Goal: Check status: Check status

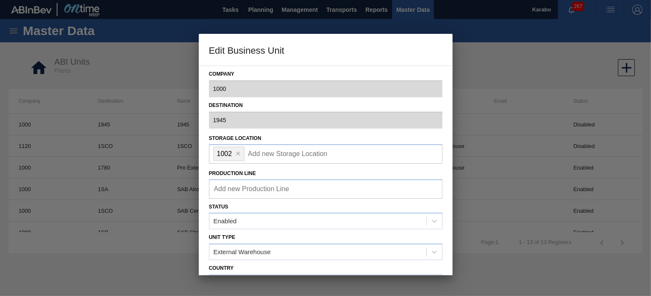
scroll to position [199, 0]
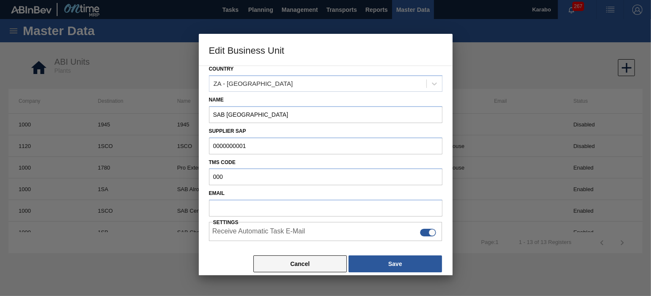
click at [298, 267] on button "Cancel" at bounding box center [300, 264] width 94 height 17
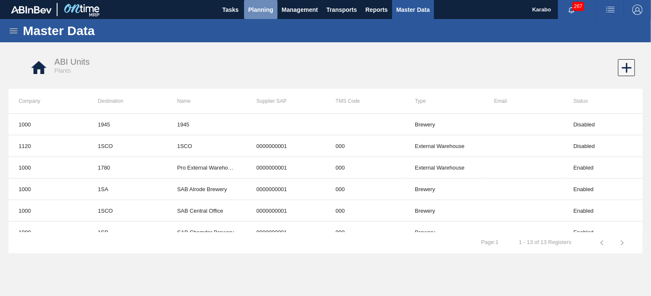
click at [264, 14] on span "Planning" at bounding box center [260, 10] width 25 height 10
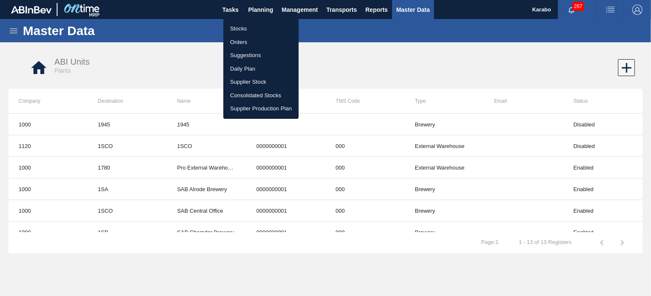
drag, startPoint x: 260, startPoint y: 25, endPoint x: 495, endPoint y: 61, distance: 238.4
click at [260, 25] on li "Stocks" at bounding box center [260, 29] width 75 height 14
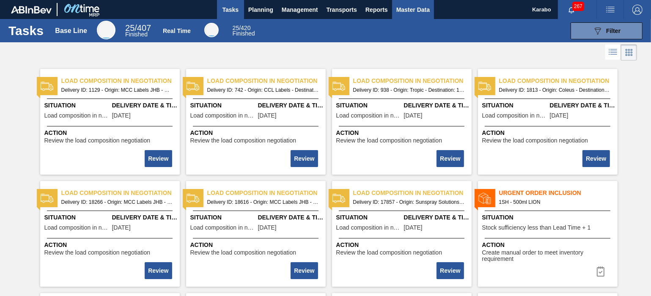
click at [405, 17] on button "Master Data" at bounding box center [413, 9] width 42 height 19
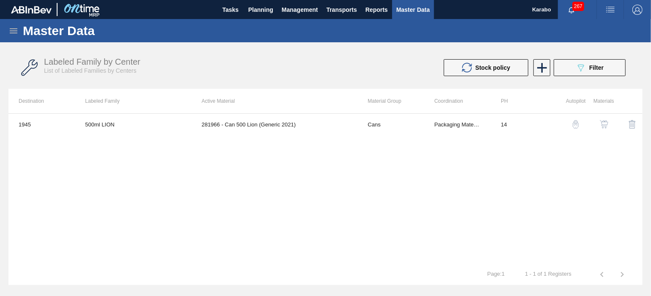
click at [17, 31] on icon at bounding box center [13, 31] width 10 height 10
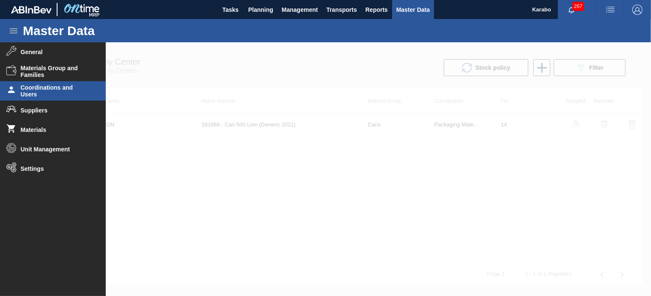
click at [64, 91] on span "Coordinations and Users" at bounding box center [56, 91] width 70 height 14
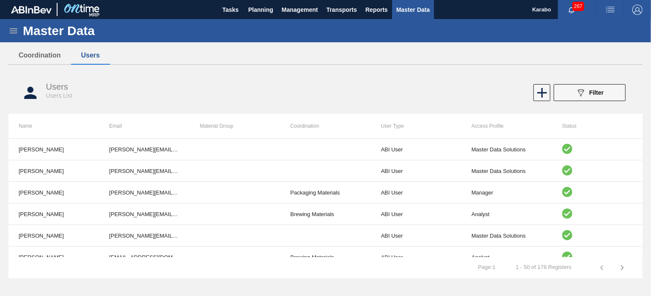
click at [16, 34] on icon at bounding box center [13, 31] width 10 height 10
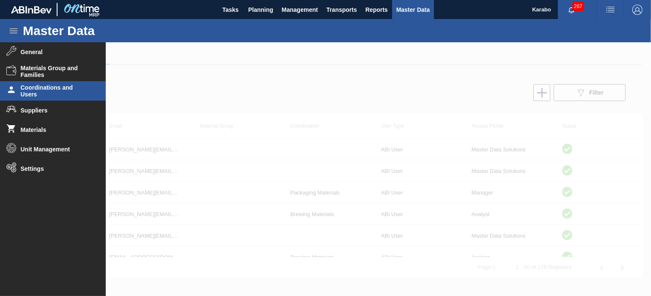
click at [217, 89] on div at bounding box center [325, 169] width 651 height 254
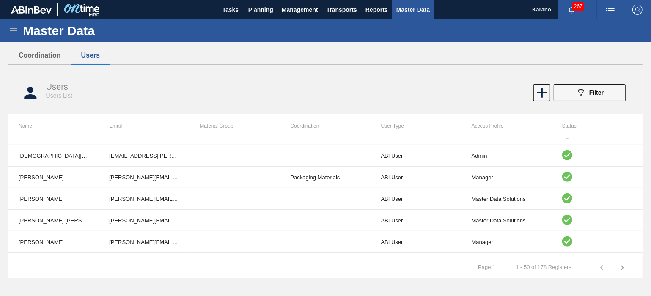
scroll to position [529, 0]
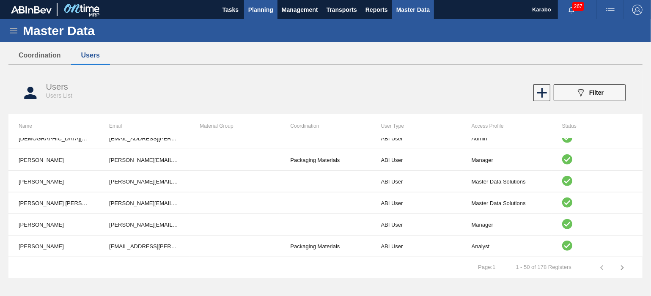
click at [256, 9] on span "Planning" at bounding box center [260, 10] width 25 height 10
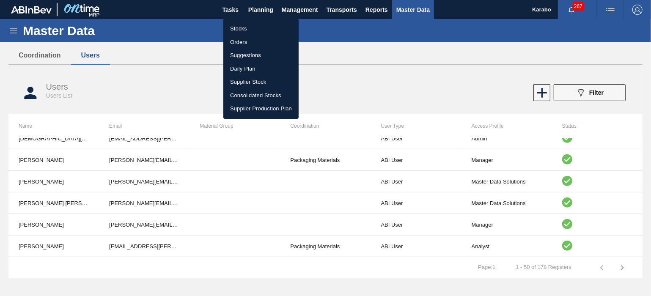
click at [258, 39] on li "Orders" at bounding box center [260, 43] width 75 height 14
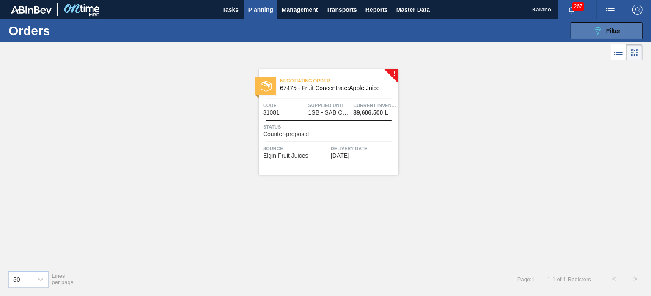
click at [622, 26] on button "089F7B8B-B2A5-4AFE-B5C0-19BA573D28AC Filter" at bounding box center [607, 30] width 72 height 17
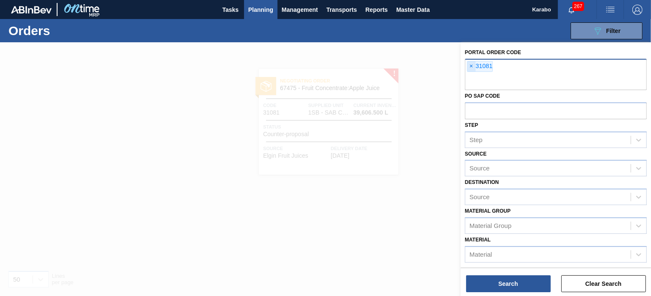
click at [472, 68] on span "×" at bounding box center [472, 66] width 8 height 10
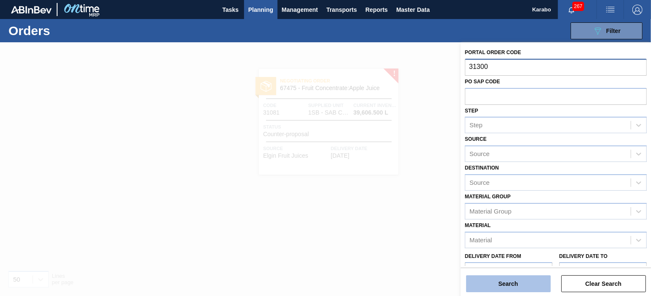
type input "31300"
click at [525, 286] on button "Search" at bounding box center [508, 283] width 85 height 17
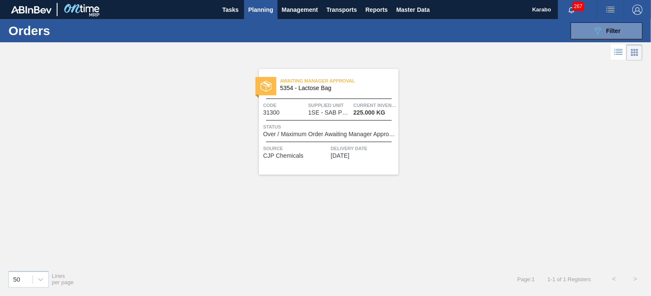
click at [358, 163] on div "Awaiting Manager Approval 5354 - Lactose Bag Code 31300 Supplied Unit 1SE - SAB…" at bounding box center [329, 122] width 140 height 106
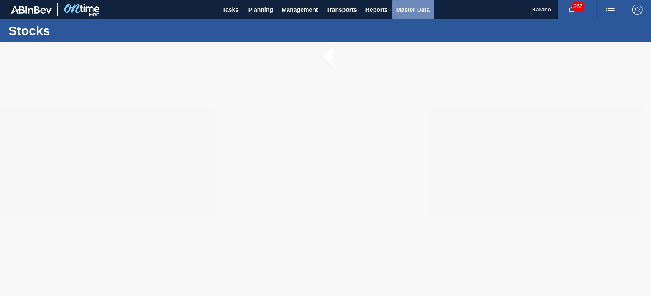
click at [407, 13] on span "Master Data" at bounding box center [412, 10] width 33 height 10
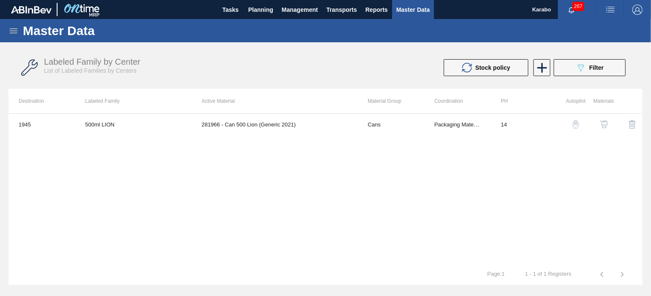
click at [11, 31] on icon at bounding box center [13, 31] width 10 height 10
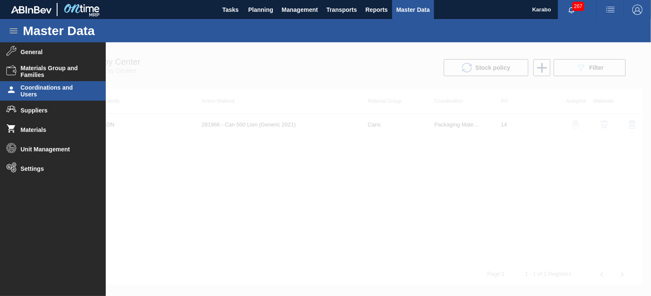
click at [75, 92] on span "Coordinations and Users" at bounding box center [56, 91] width 70 height 14
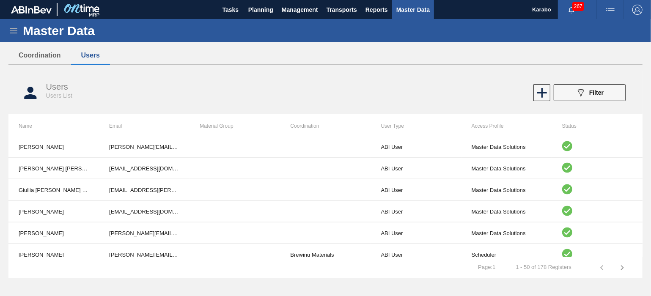
scroll to position [955, 0]
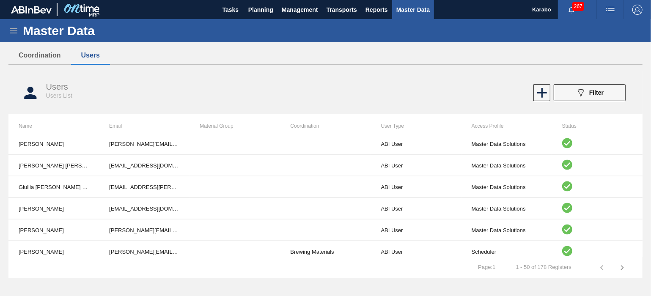
click at [624, 269] on icon "button" at bounding box center [622, 268] width 10 height 10
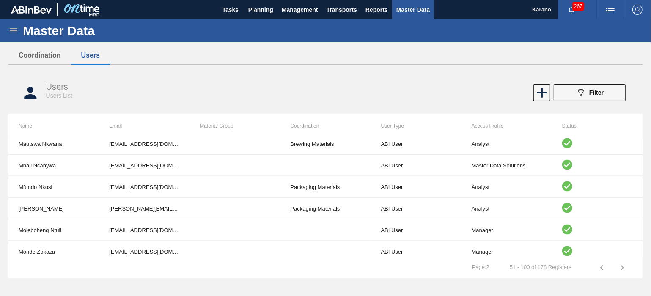
click at [623, 266] on icon "button" at bounding box center [622, 268] width 10 height 10
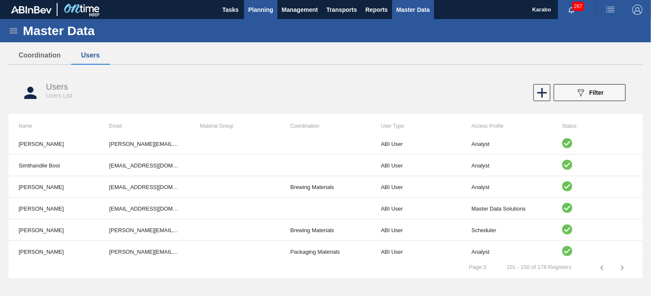
click at [252, 11] on span "Planning" at bounding box center [260, 10] width 25 height 10
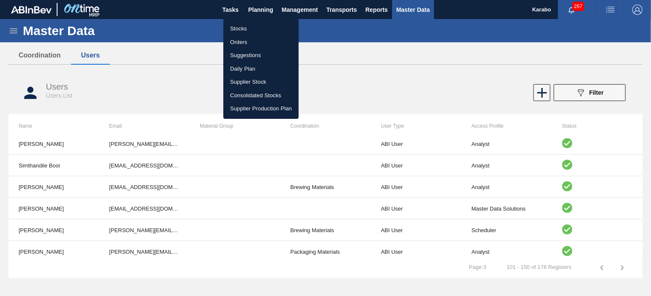
click at [254, 36] on li "Orders" at bounding box center [260, 43] width 75 height 14
